Goal: Communication & Community: Answer question/provide support

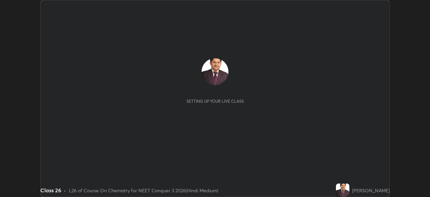
scroll to position [197, 430]
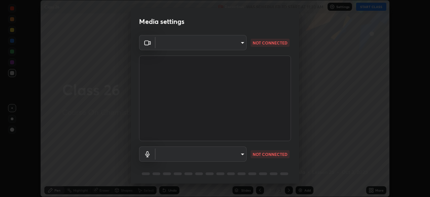
type input "fc38be1871f717ddc8e1b512eadbf63495b763d4820be899b5c927fedf8d93a0"
type input "communications"
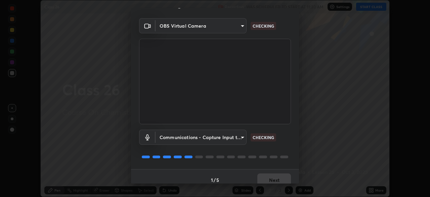
scroll to position [24, 0]
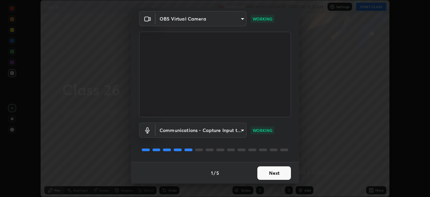
click at [269, 172] on button "Next" at bounding box center [274, 172] width 34 height 13
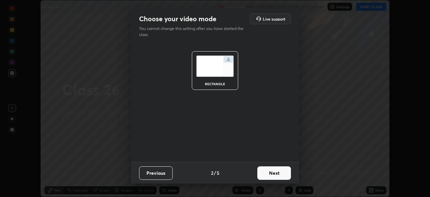
click at [269, 170] on button "Next" at bounding box center [274, 172] width 34 height 13
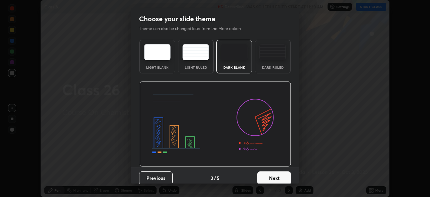
click at [267, 177] on button "Next" at bounding box center [274, 177] width 34 height 13
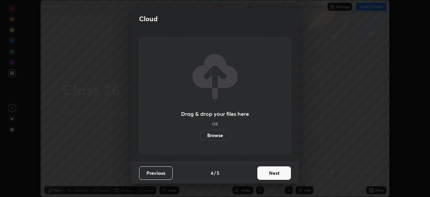
click at [267, 172] on button "Next" at bounding box center [274, 172] width 34 height 13
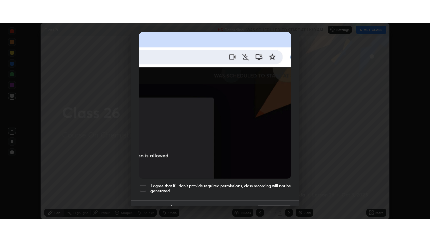
scroll to position [161, 0]
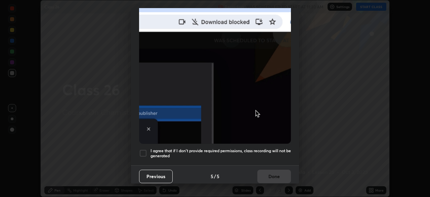
click at [144, 149] on div at bounding box center [143, 153] width 8 height 8
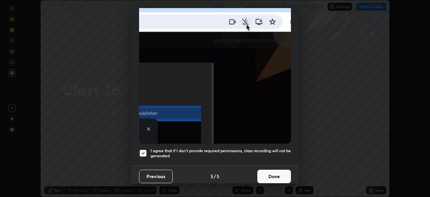
click at [269, 172] on button "Done" at bounding box center [274, 175] width 34 height 13
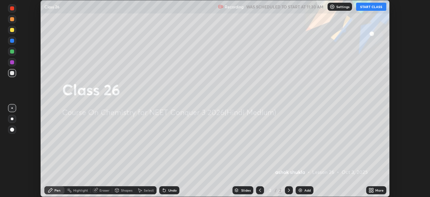
click at [362, 6] on button "START CLASS" at bounding box center [371, 7] width 30 height 8
click at [370, 189] on icon at bounding box center [370, 189] width 2 height 2
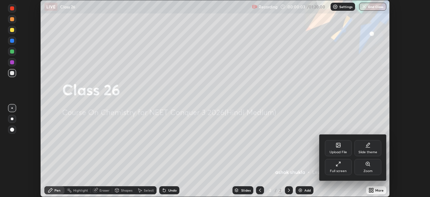
click at [337, 165] on icon at bounding box center [338, 163] width 5 height 5
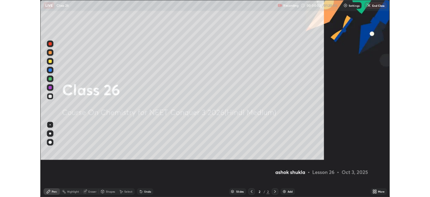
scroll to position [242, 430]
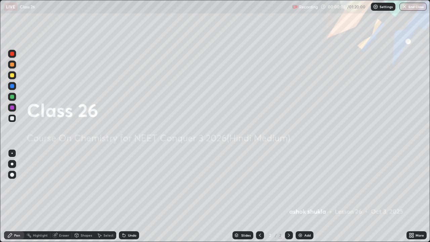
click at [300, 196] on img at bounding box center [300, 234] width 5 height 5
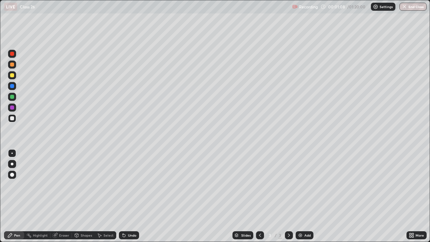
click at [11, 109] on div at bounding box center [12, 107] width 4 height 4
click at [300, 196] on img at bounding box center [300, 234] width 5 height 5
click at [298, 196] on img at bounding box center [300, 234] width 5 height 5
click at [299, 196] on img at bounding box center [300, 234] width 5 height 5
click at [103, 196] on div "Select" at bounding box center [108, 234] width 10 height 3
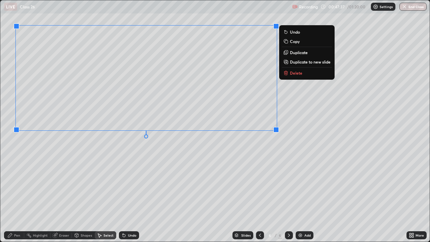
click at [265, 146] on div "0 ° Undo Copy Duplicate Duplicate to new slide Delete" at bounding box center [214, 120] width 429 height 241
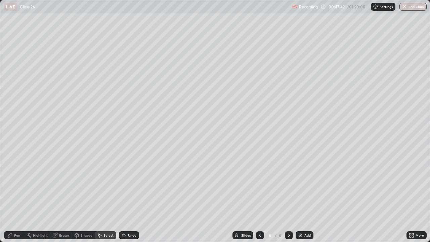
click at [15, 196] on div "Pen" at bounding box center [17, 234] width 6 height 3
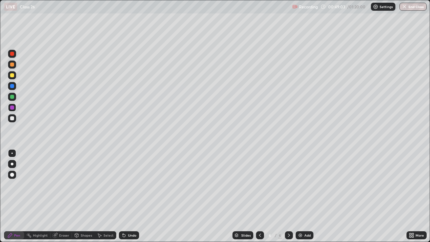
click at [299, 196] on img at bounding box center [300, 234] width 5 height 5
click at [101, 196] on icon at bounding box center [99, 234] width 5 height 5
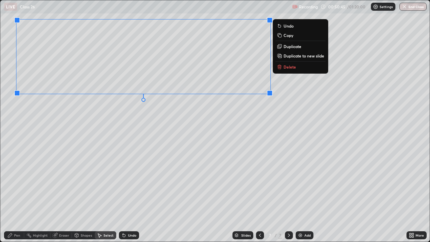
click at [81, 140] on div "0 ° Undo Copy Duplicate Duplicate to new slide Delete" at bounding box center [214, 120] width 429 height 241
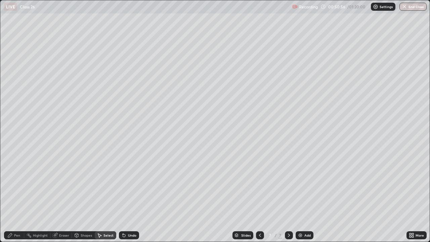
click at [17, 196] on div "Pen" at bounding box center [17, 234] width 6 height 3
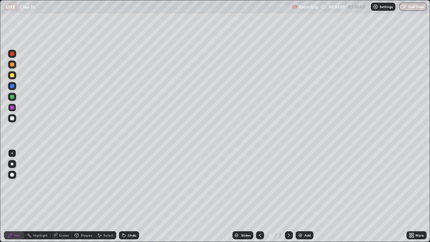
click at [12, 55] on div at bounding box center [12, 54] width 4 height 4
click at [59, 196] on div "Eraser" at bounding box center [64, 234] width 10 height 3
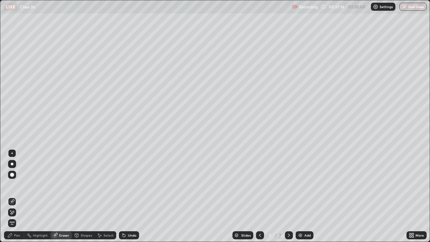
click at [16, 196] on div "Pen" at bounding box center [17, 234] width 6 height 3
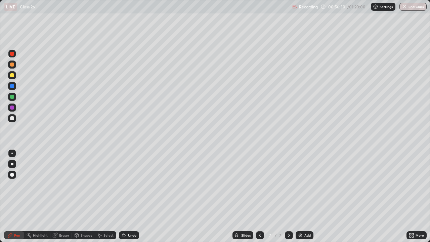
click at [298, 196] on img at bounding box center [300, 234] width 5 height 5
click at [10, 108] on div at bounding box center [12, 107] width 4 height 4
click at [299, 196] on img at bounding box center [300, 234] width 5 height 5
click at [298, 196] on img at bounding box center [300, 234] width 5 height 5
click at [299, 196] on img at bounding box center [300, 234] width 5 height 5
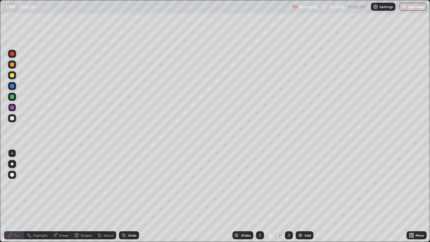
click at [299, 196] on img at bounding box center [300, 234] width 5 height 5
click at [405, 8] on img "button" at bounding box center [404, 6] width 5 height 5
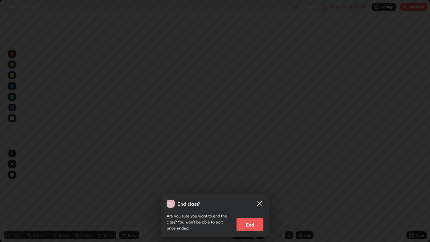
click at [251, 196] on button "End" at bounding box center [249, 224] width 27 height 13
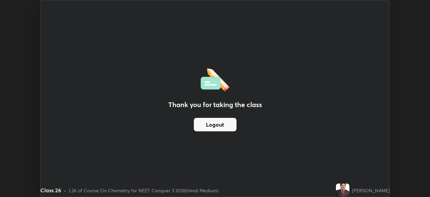
scroll to position [33396, 33162]
